Goal: Navigation & Orientation: Find specific page/section

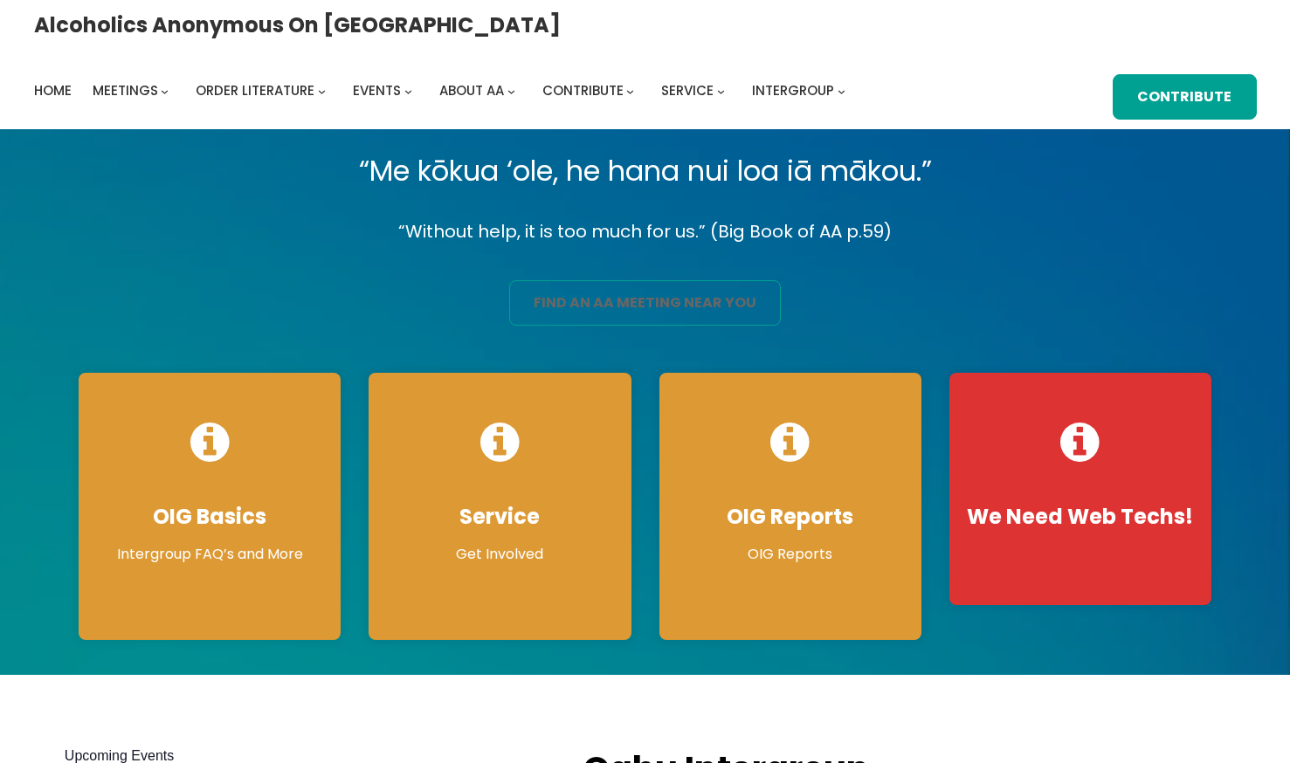
drag, startPoint x: 0, startPoint y: 0, endPoint x: 627, endPoint y: 296, distance: 693.5
click at [627, 296] on link "find an aa meeting near you" at bounding box center [645, 302] width 273 height 45
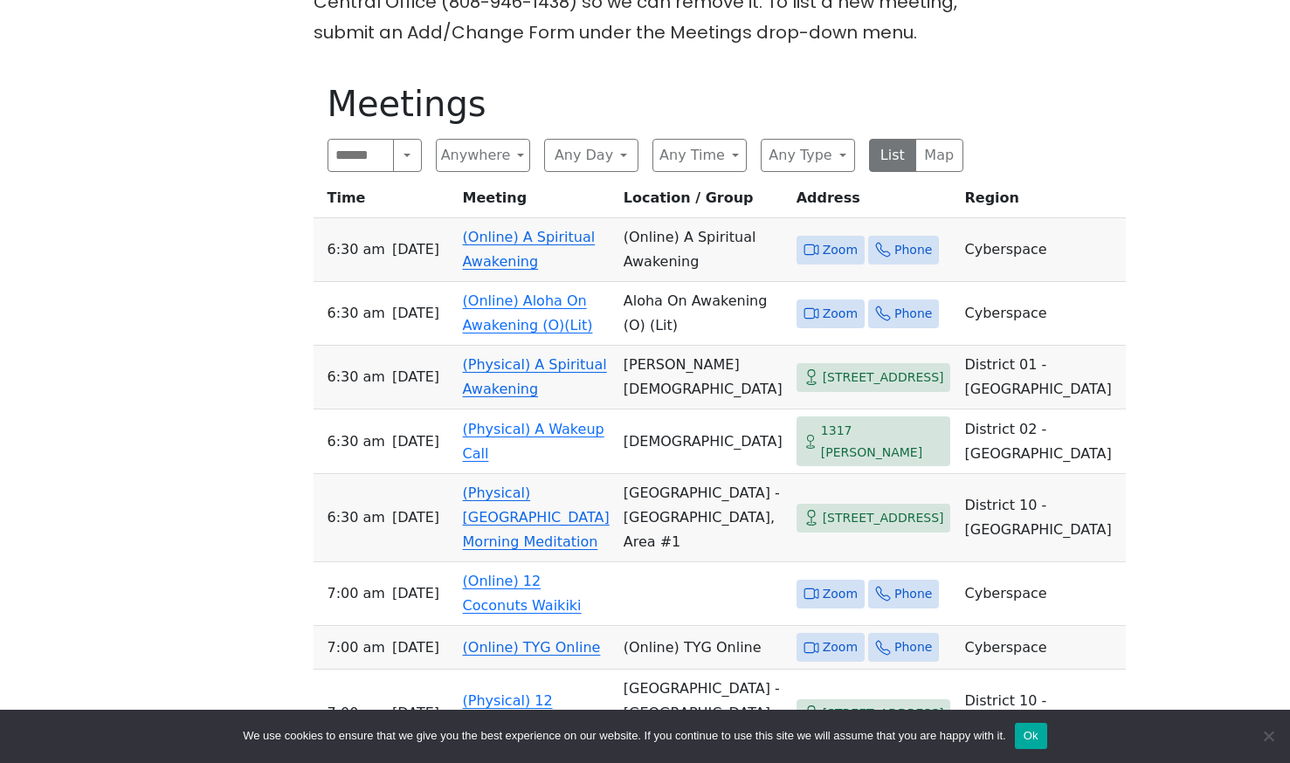
scroll to position [873, 0]
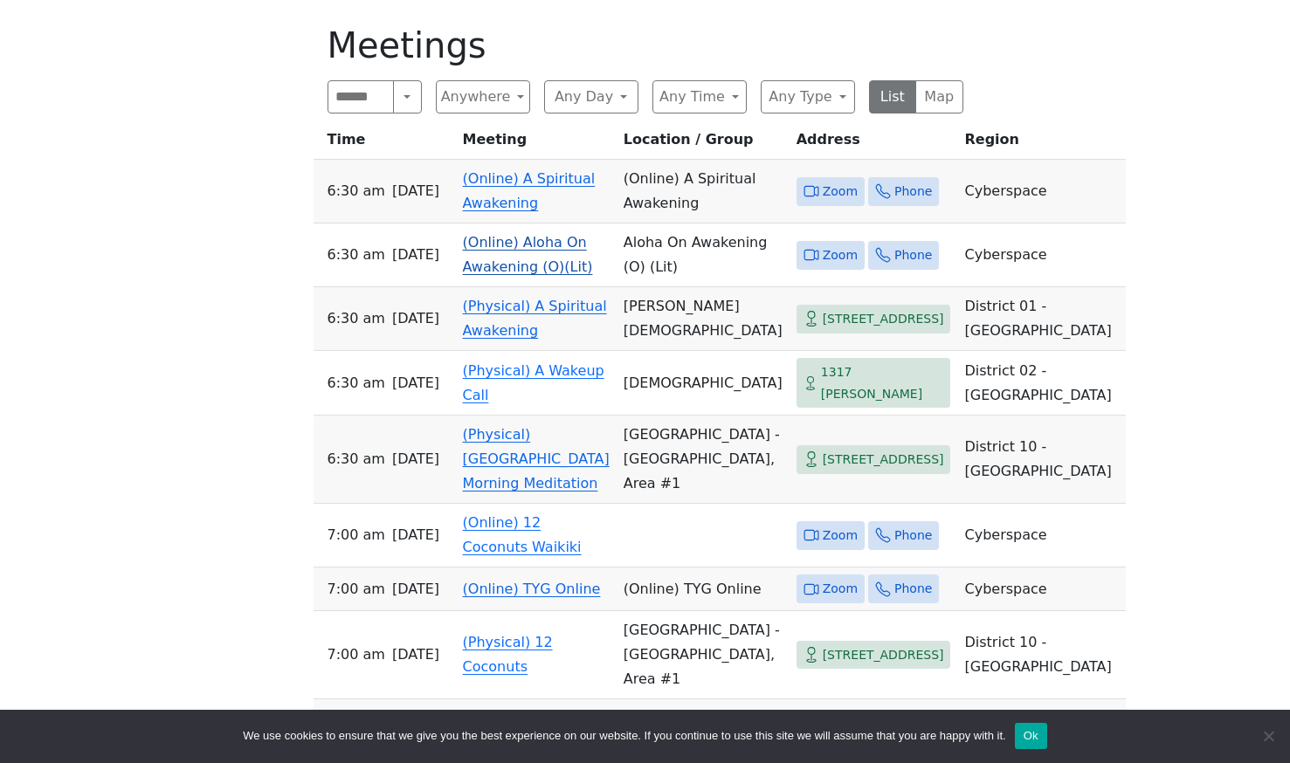
click at [509, 245] on link "(Online) Aloha On Awakening (O)(Lit)" at bounding box center [528, 254] width 130 height 41
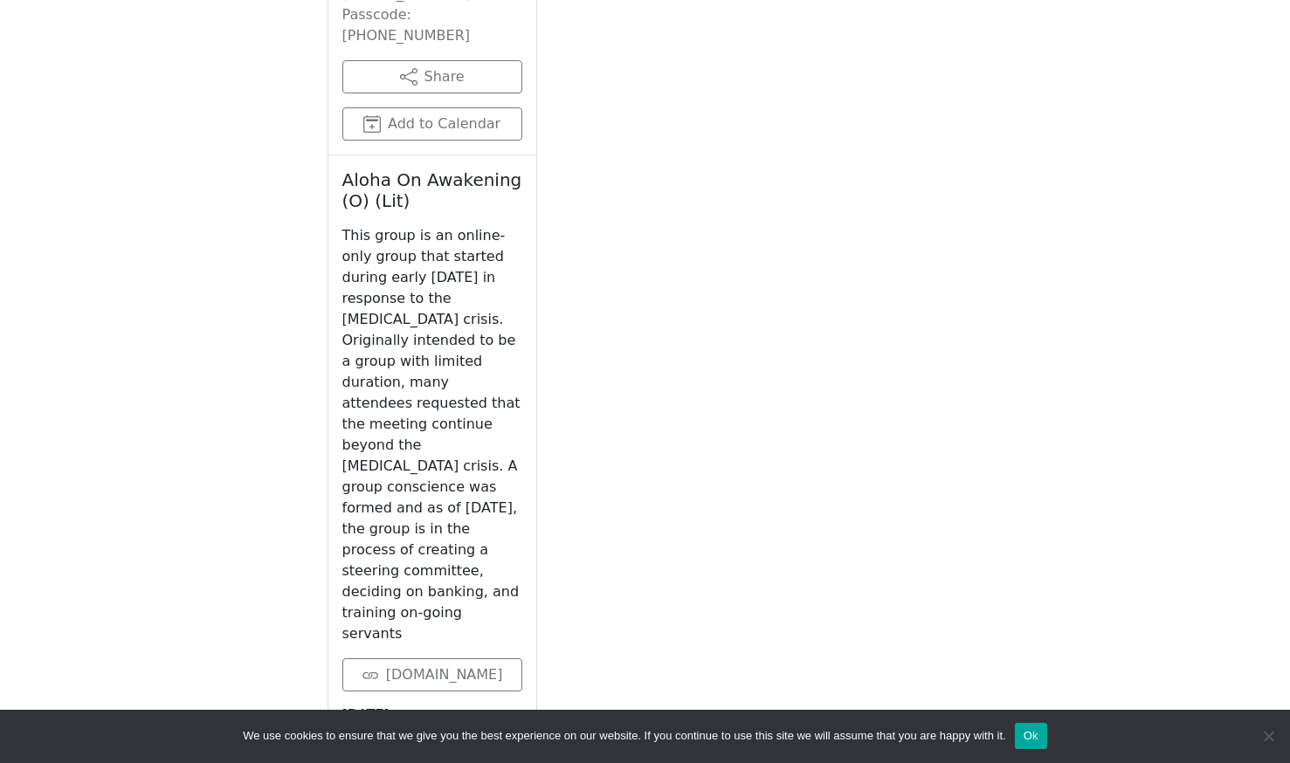
scroll to position [1815, 0]
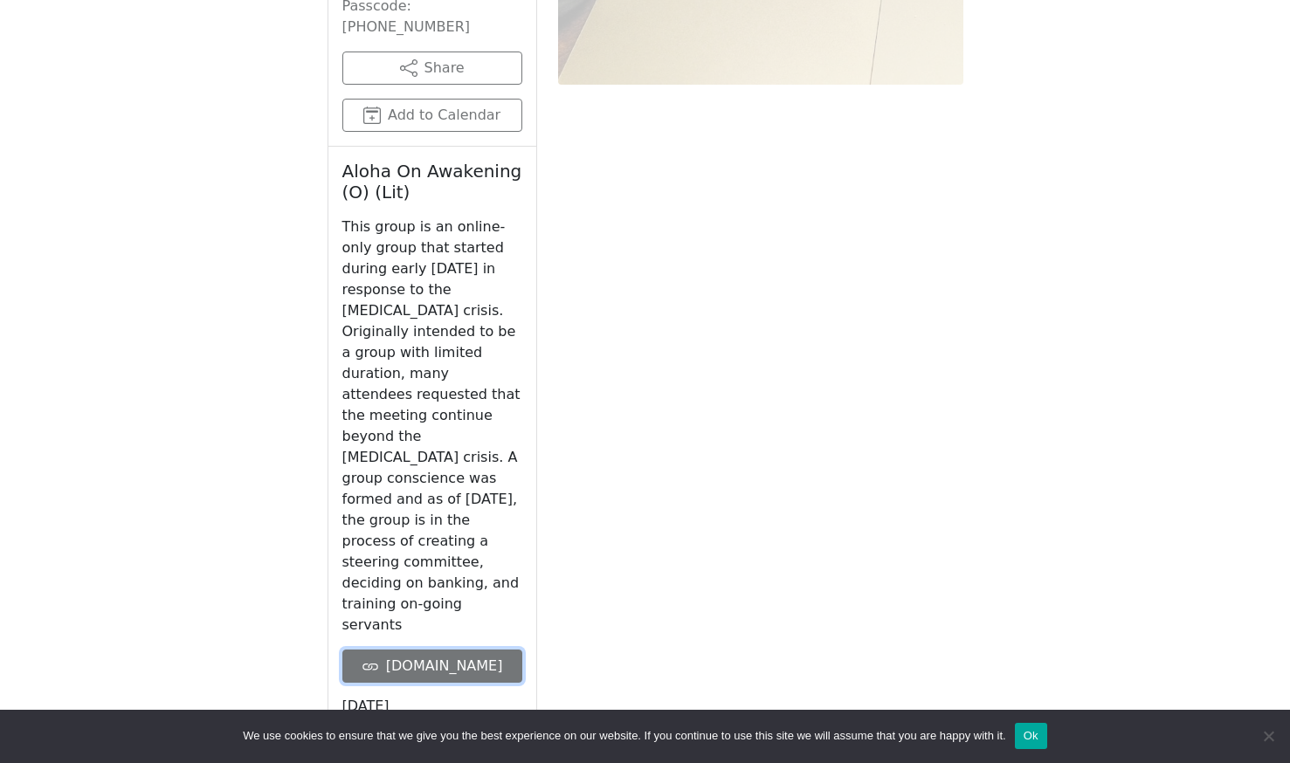
click at [452, 650] on link "[DOMAIN_NAME]" at bounding box center [432, 666] width 180 height 33
